Goal: Transaction & Acquisition: Purchase product/service

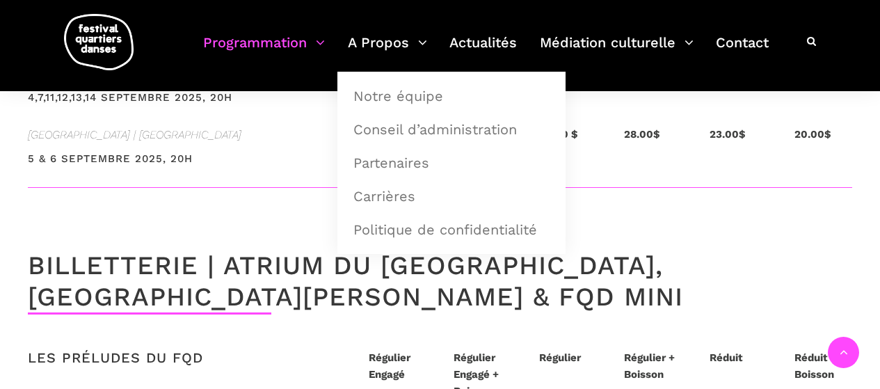
scroll to position [3067, 0]
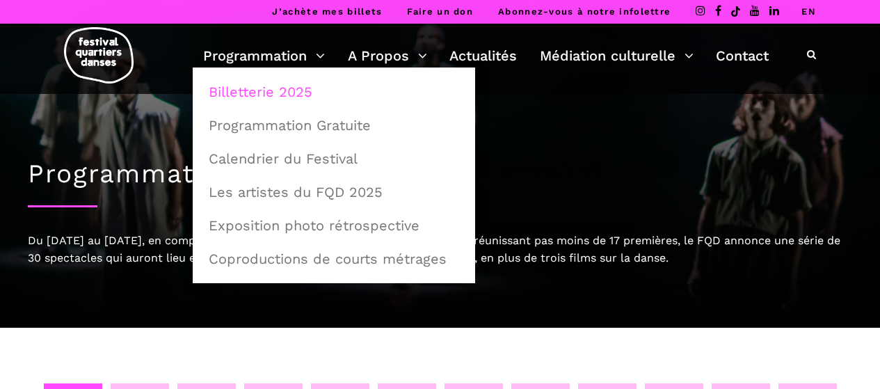
click at [235, 92] on link "Billetterie 2025" at bounding box center [333, 92] width 267 height 32
